Goal: Information Seeking & Learning: Learn about a topic

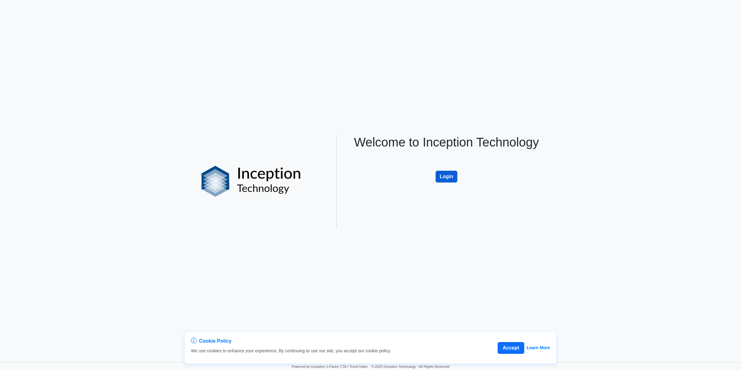
drag, startPoint x: 443, startPoint y: 177, endPoint x: 437, endPoint y: 177, distance: 6.2
click at [443, 177] on button "Login" at bounding box center [447, 177] width 22 height 12
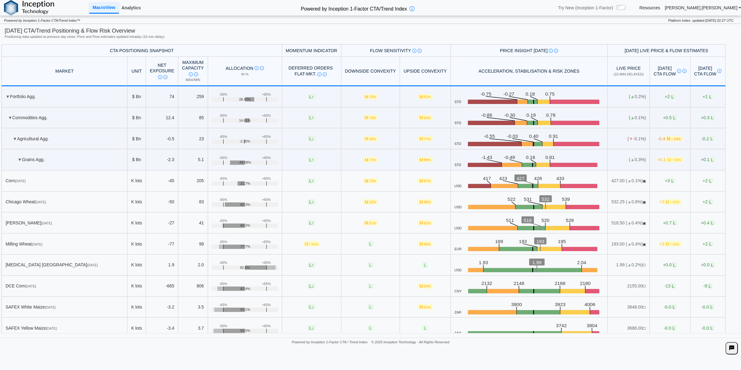
click at [138, 2] on div "Analytics" at bounding box center [131, 8] width 24 height 16
click at [137, 5] on link "Analytics" at bounding box center [131, 7] width 24 height 11
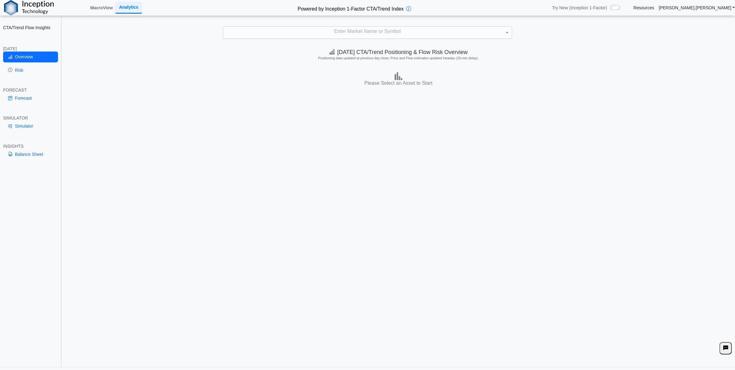
click at [283, 30] on div "Enter Market Name or Symbol" at bounding box center [367, 33] width 288 height 12
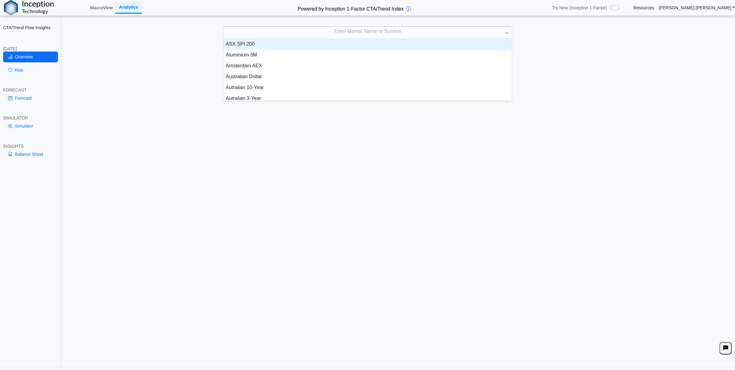
scroll to position [56, 282]
type input "****"
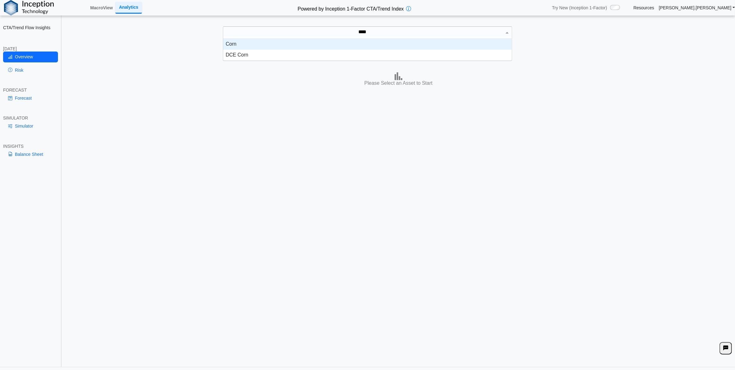
click at [289, 44] on div "Corn" at bounding box center [367, 44] width 288 height 11
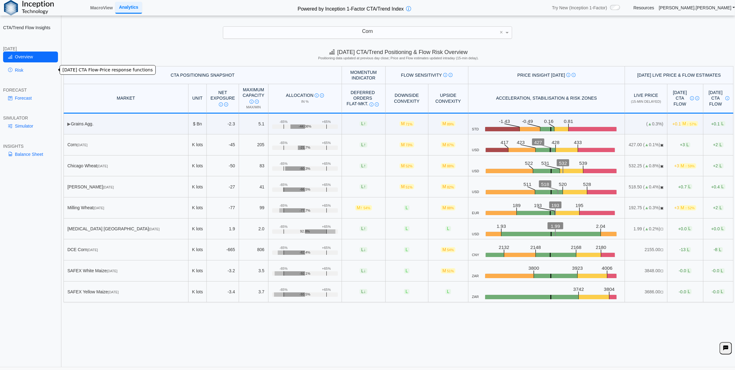
drag, startPoint x: 33, startPoint y: 70, endPoint x: 109, endPoint y: 91, distance: 79.2
click at [33, 70] on link "Risk" at bounding box center [30, 70] width 55 height 11
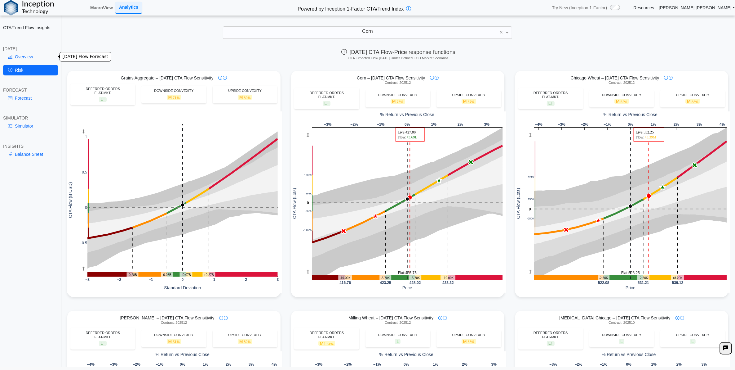
click at [38, 58] on link "Overview" at bounding box center [30, 56] width 55 height 11
